Goal: Task Accomplishment & Management: Manage account settings

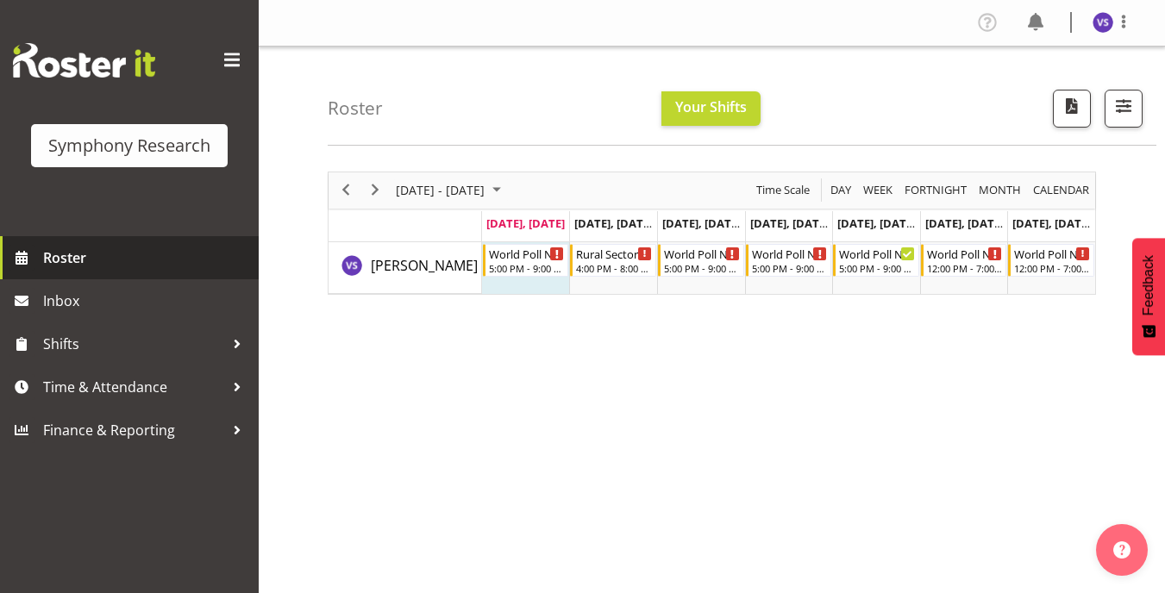
click at [97, 259] on span "Roster" at bounding box center [146, 258] width 207 height 26
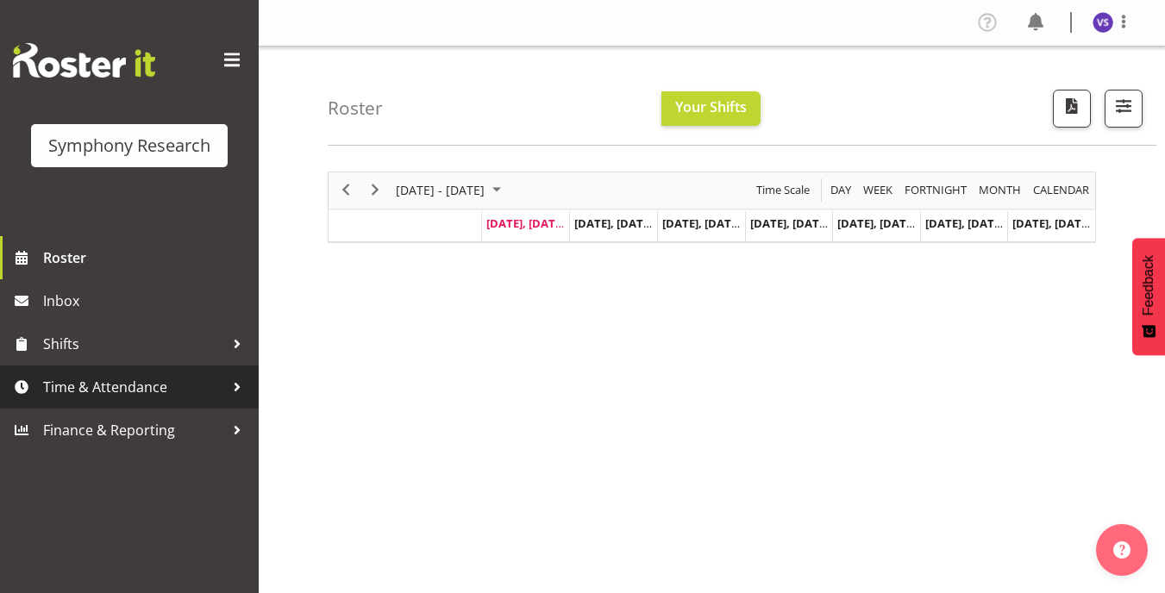
click at [226, 396] on div at bounding box center [237, 387] width 26 height 26
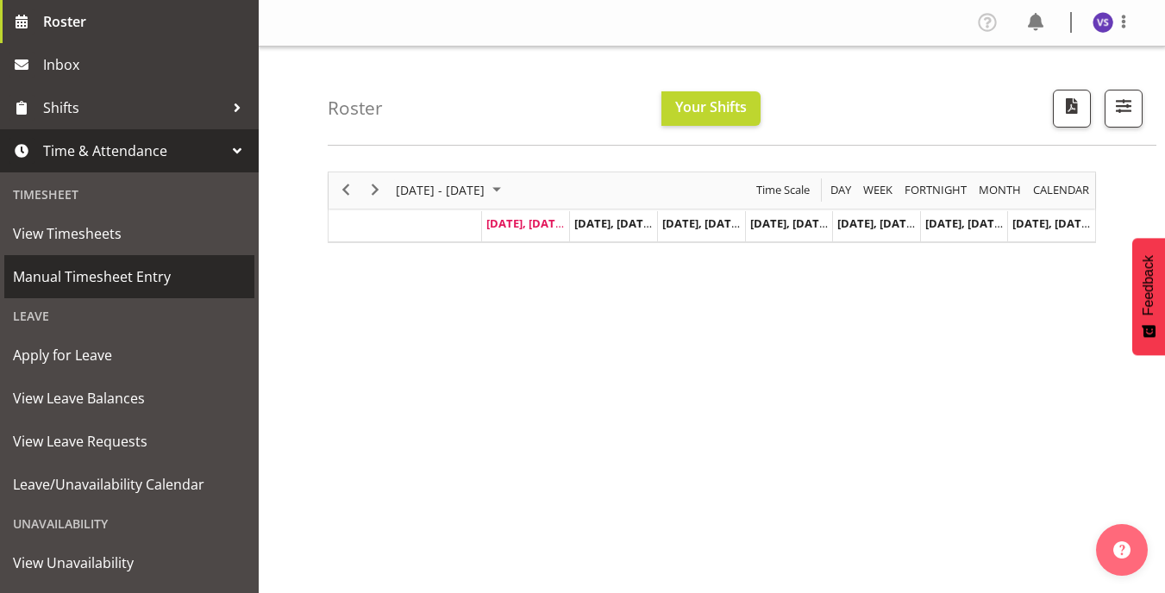
scroll to position [318, 0]
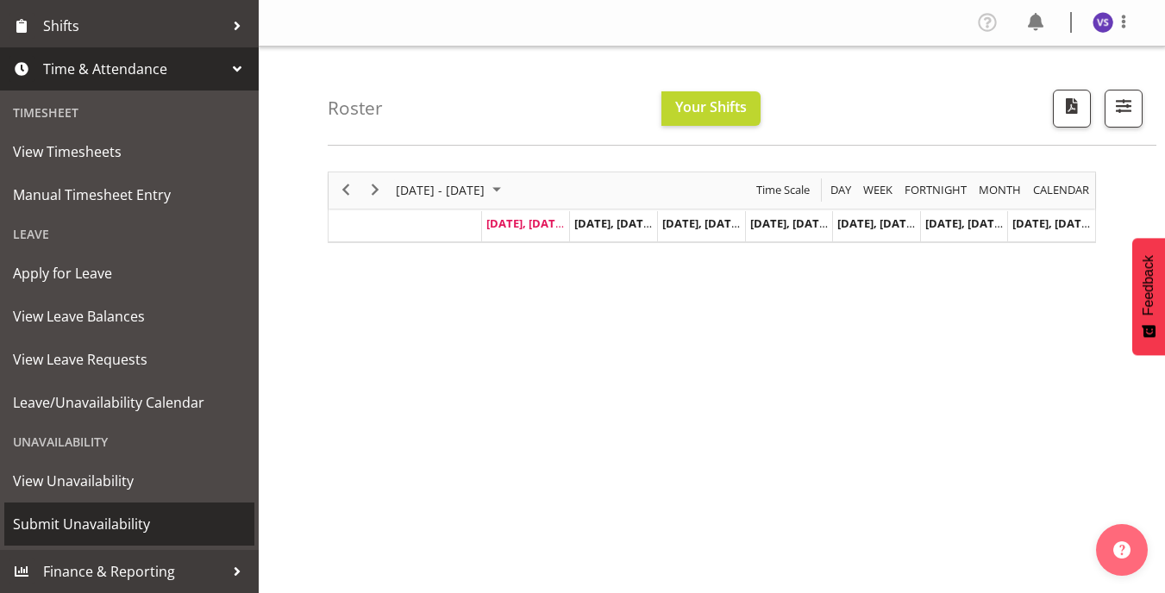
click at [122, 522] on span "Submit Unavailability" at bounding box center [129, 524] width 233 height 26
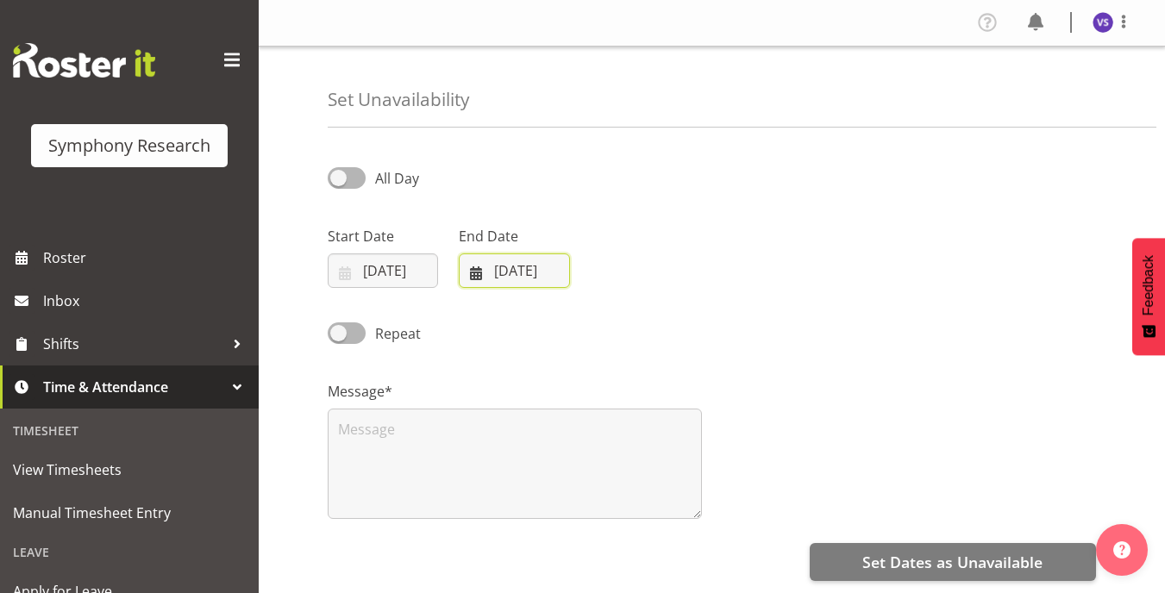
click at [483, 271] on input "22/09/2025" at bounding box center [514, 271] width 110 height 34
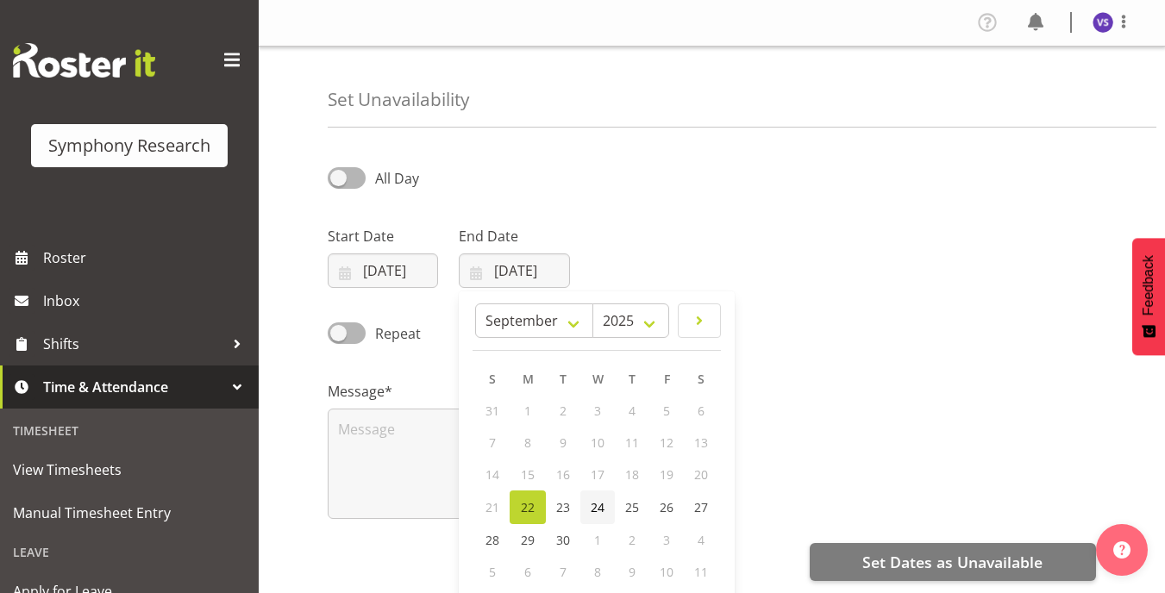
click at [597, 511] on span "24" at bounding box center [598, 507] width 14 height 16
type input "24/09/2025"
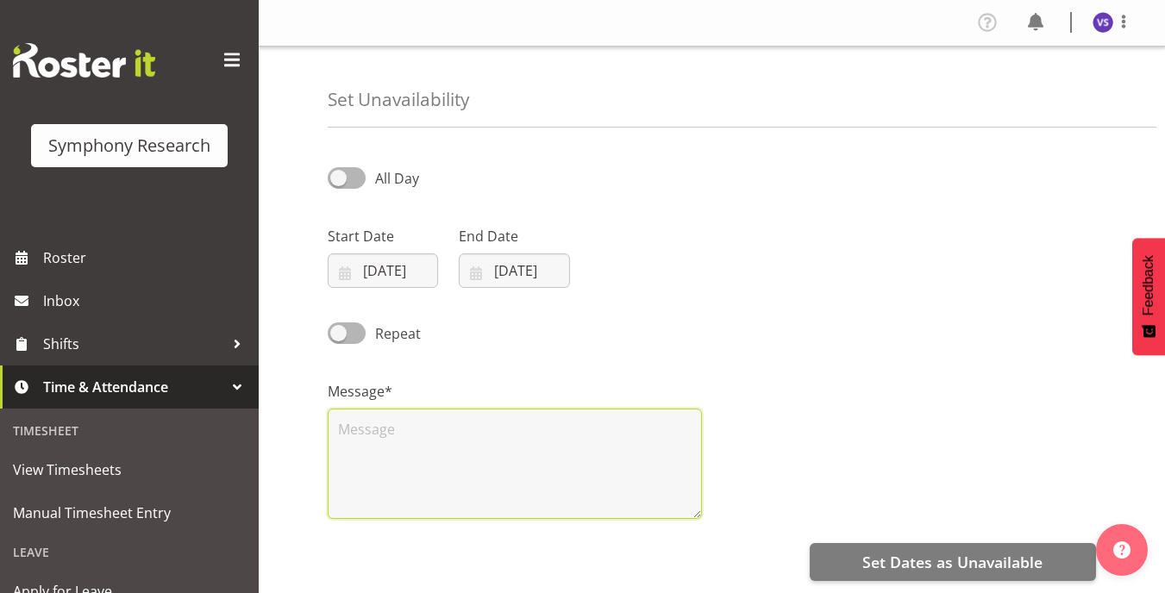
click at [597, 511] on textarea at bounding box center [515, 464] width 374 height 110
type textarea "NA"
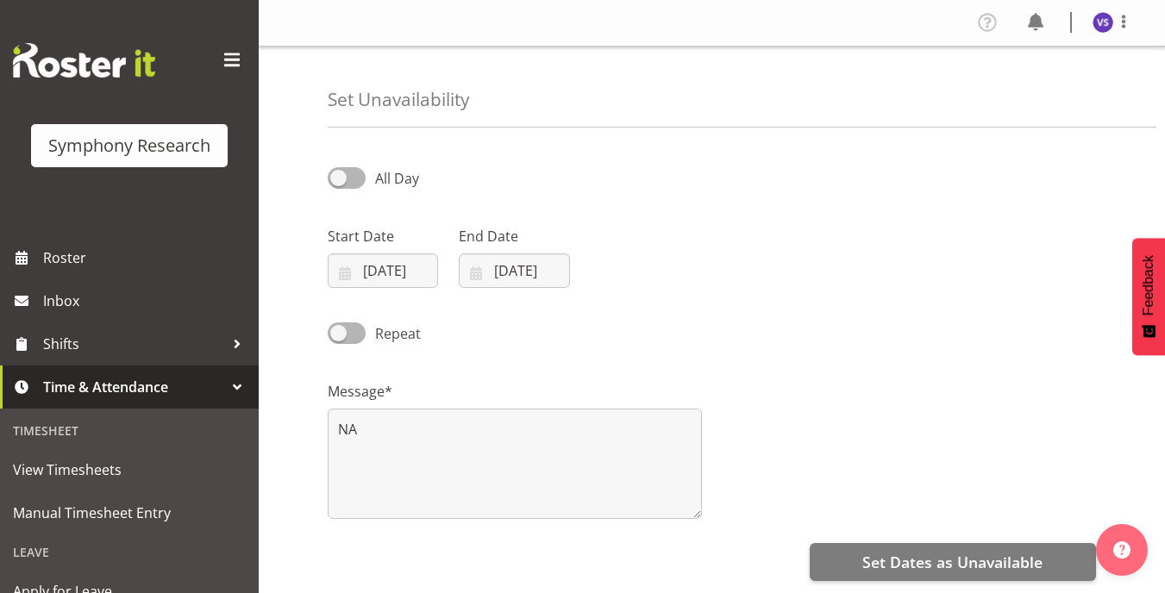
click at [922, 367] on div "Message* NA" at bounding box center [711, 443] width 789 height 172
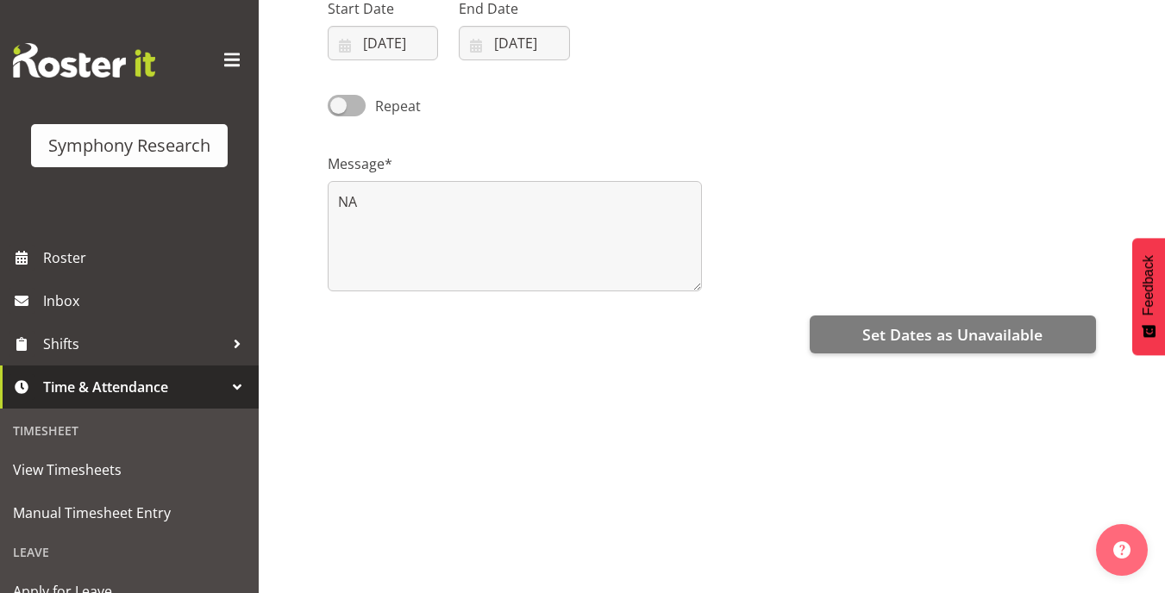
scroll to position [233, 0]
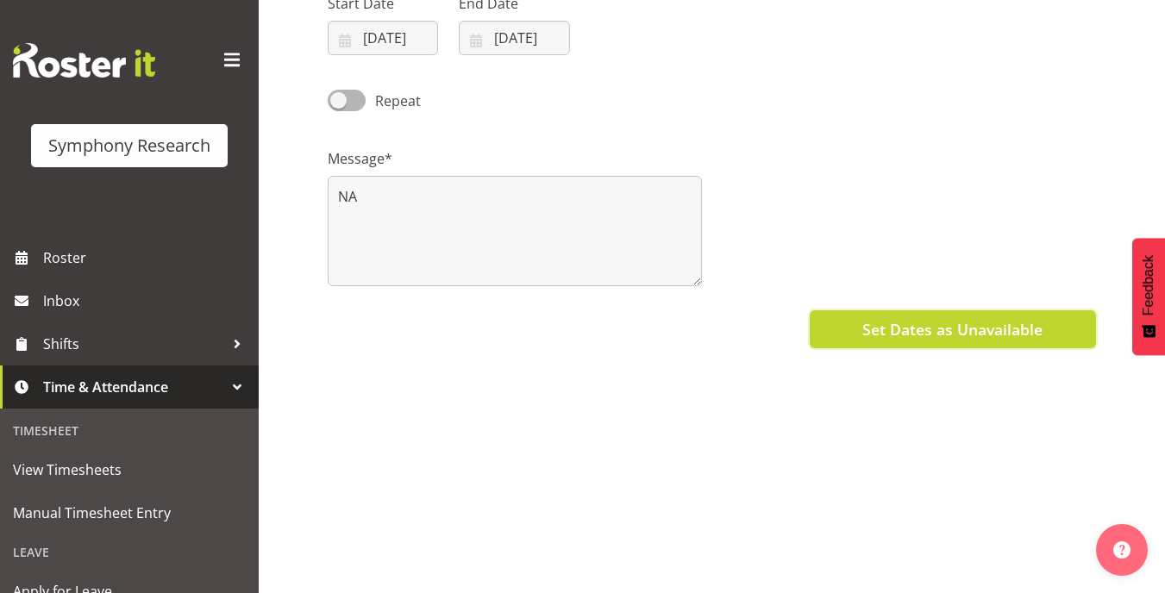
click at [956, 326] on span "Set Dates as Unavailable" at bounding box center [952, 329] width 180 height 22
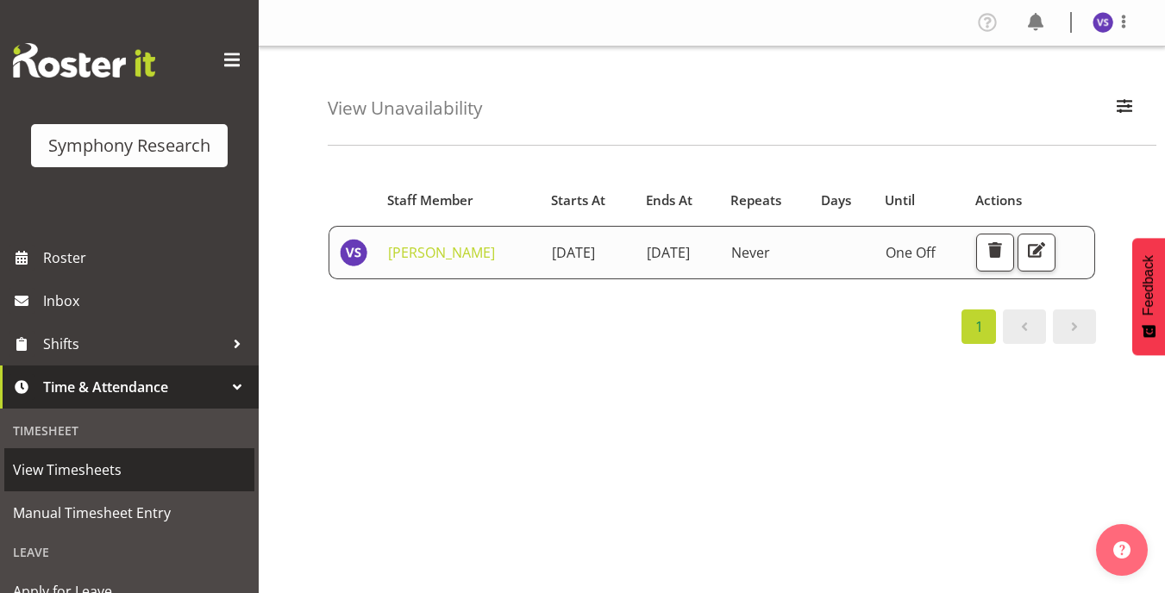
scroll to position [318, 0]
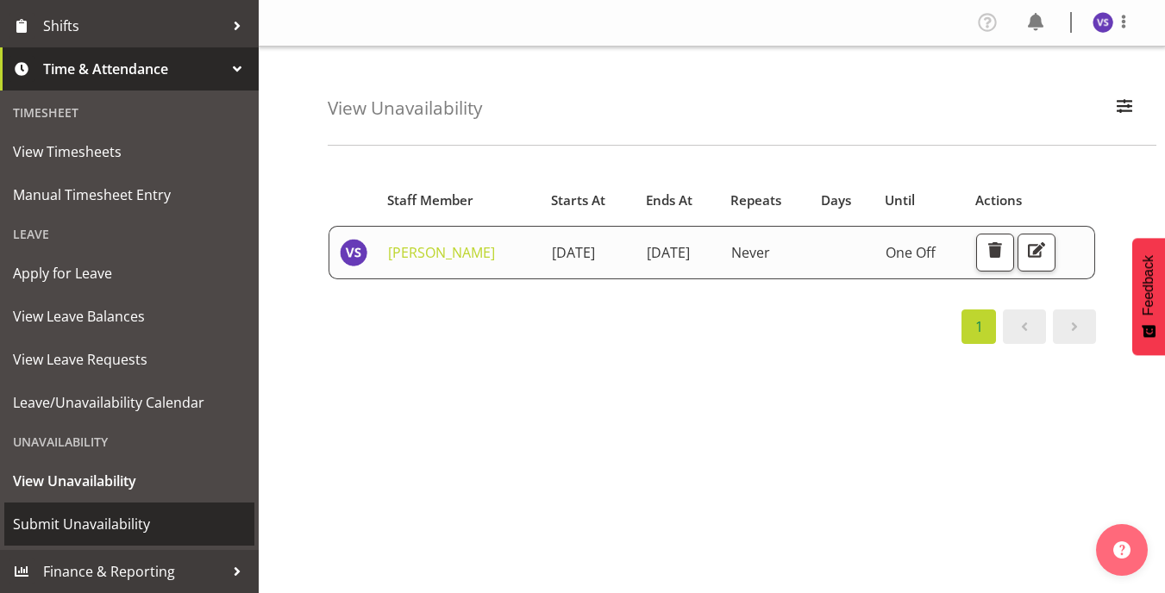
click at [104, 522] on span "Submit Unavailability" at bounding box center [129, 524] width 233 height 26
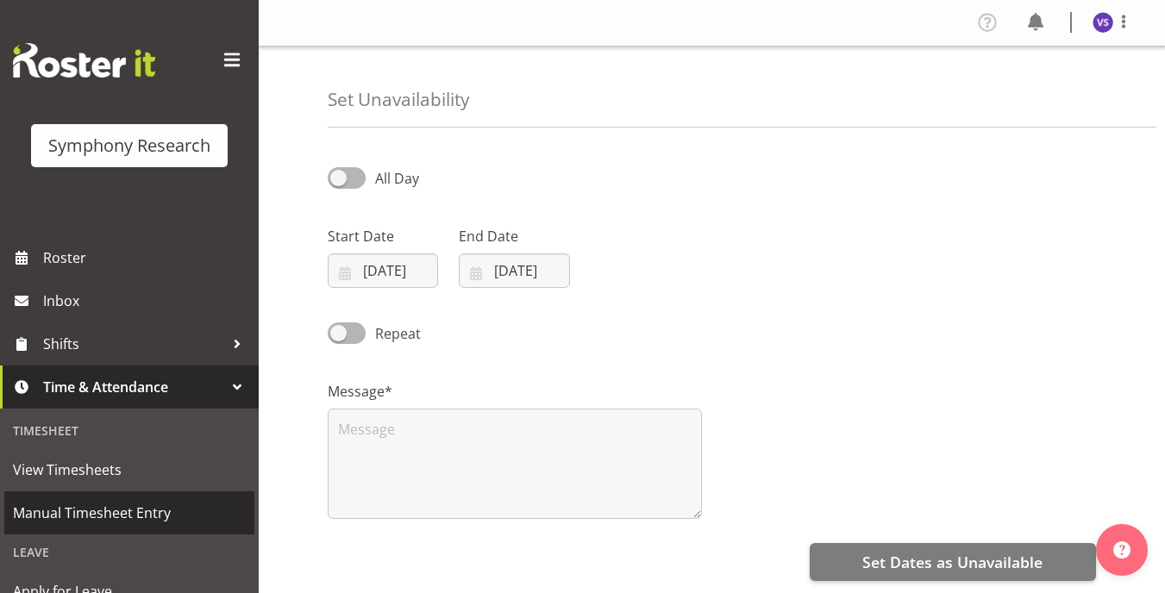
select select "8"
select select "2025"
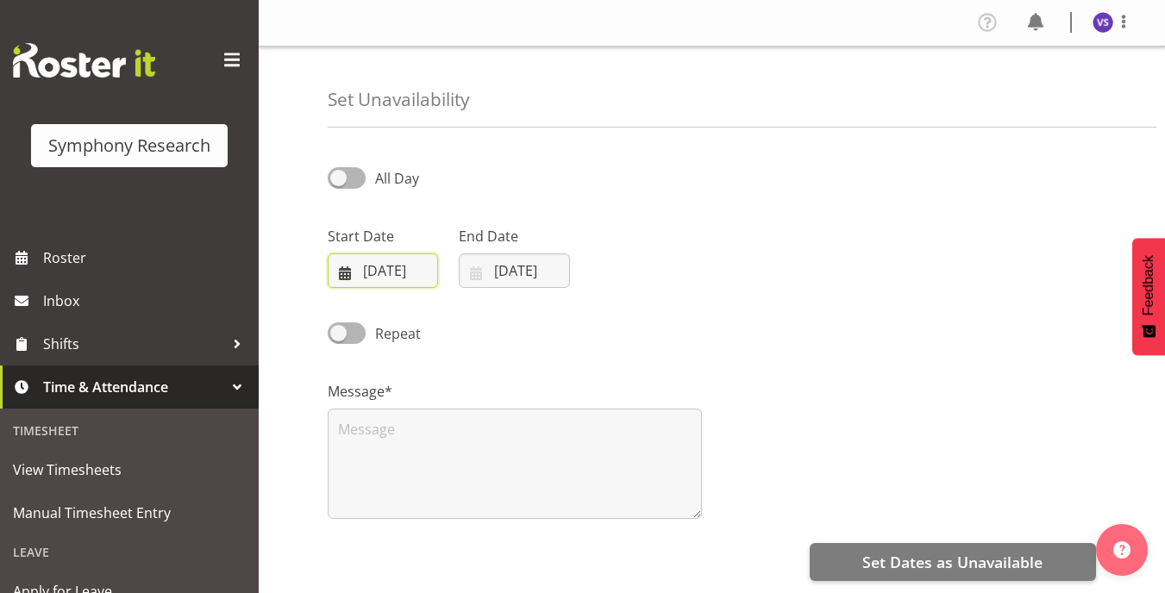
click at [345, 275] on input "[DATE]" at bounding box center [383, 271] width 110 height 34
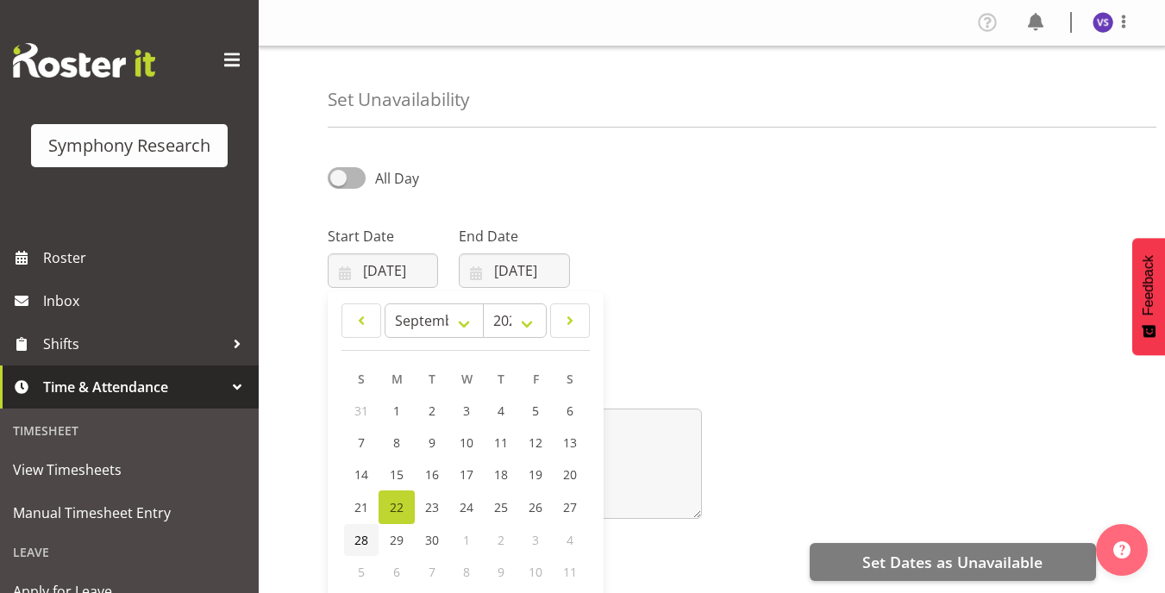
click at [371, 544] on link "28" at bounding box center [361, 540] width 34 height 32
type input "[DATE]"
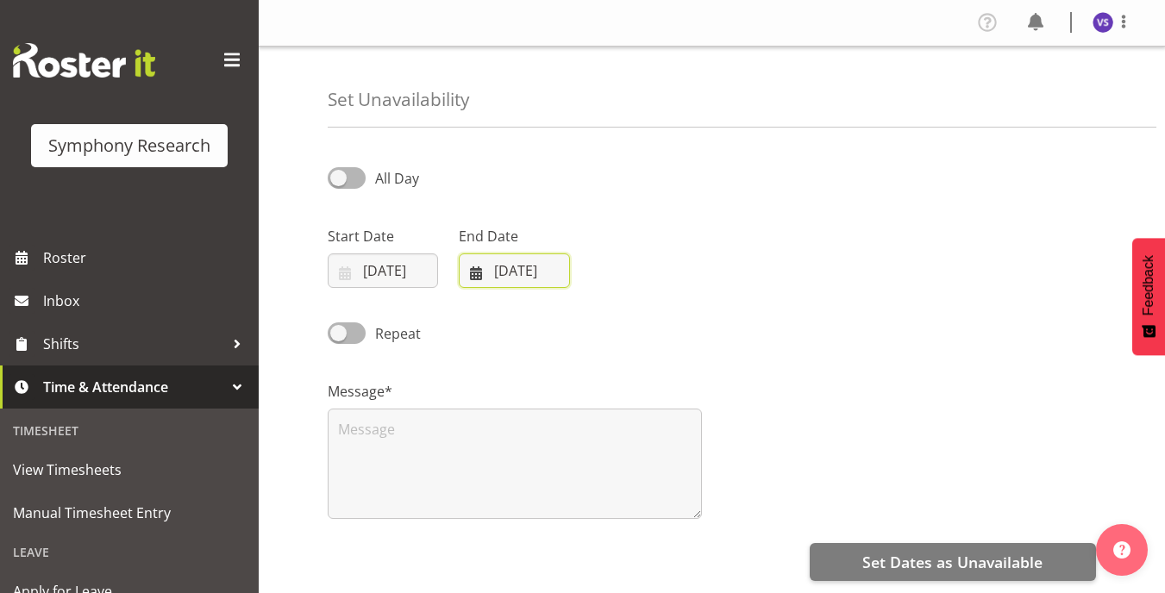
click at [468, 270] on input "22/09/2025" at bounding box center [514, 271] width 110 height 34
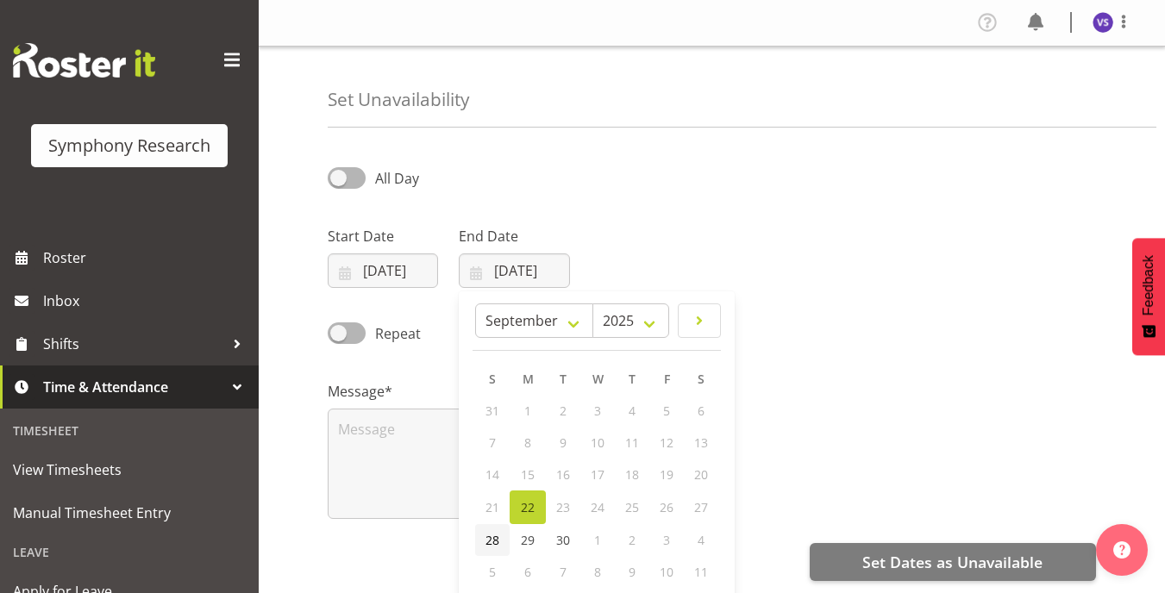
click at [494, 541] on span "28" at bounding box center [493, 540] width 14 height 16
type input "28/09/2025"
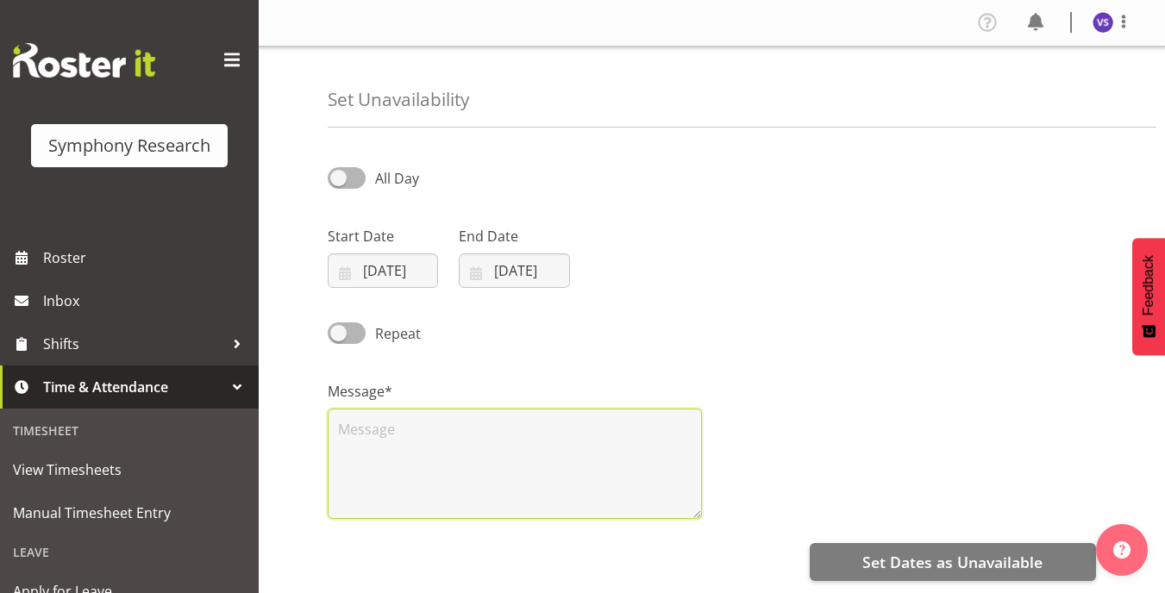
click at [645, 493] on textarea at bounding box center [515, 464] width 374 height 110
type textarea "NA"
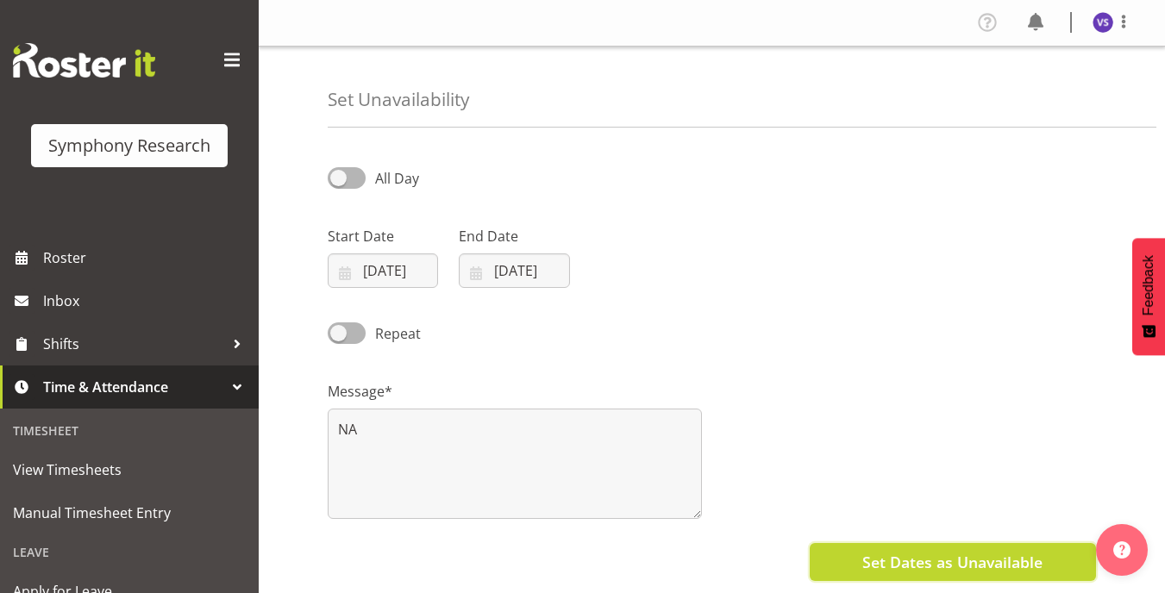
click at [859, 566] on button "Set Dates as Unavailable" at bounding box center [953, 562] width 286 height 38
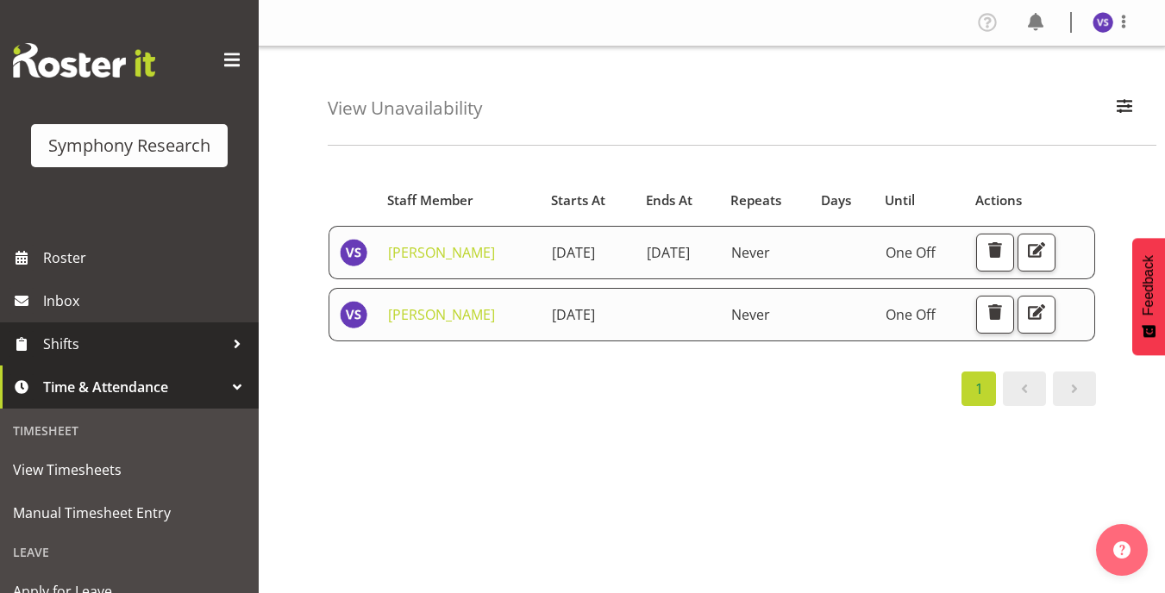
click at [129, 345] on span "Shifts" at bounding box center [133, 344] width 181 height 26
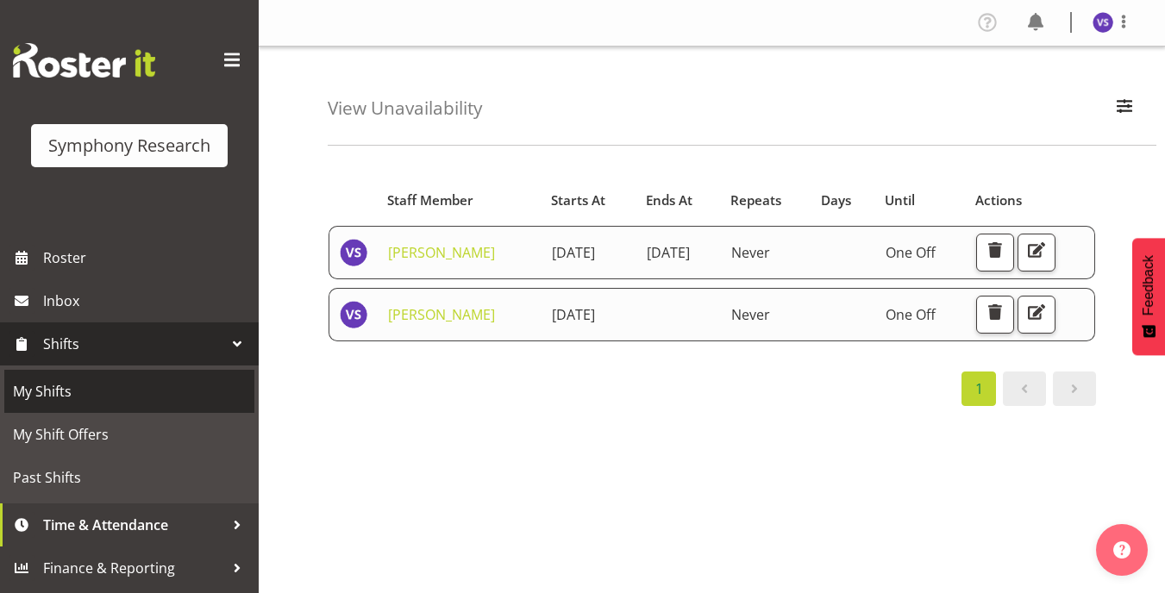
click at [91, 388] on span "My Shifts" at bounding box center [129, 392] width 233 height 26
